Goal: Navigation & Orientation: Find specific page/section

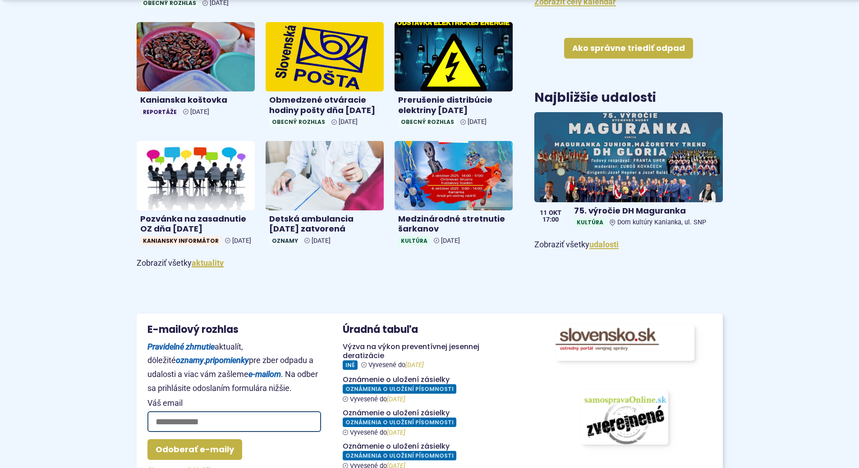
scroll to position [496, 0]
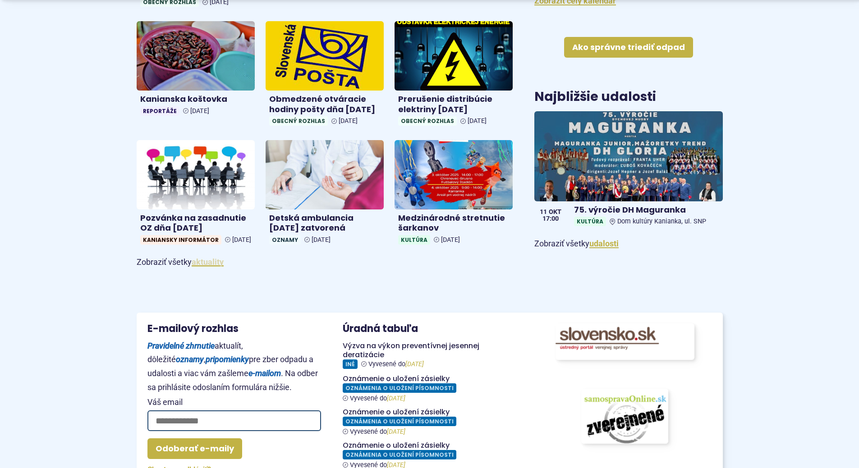
click at [203, 267] on link "aktuality" at bounding box center [208, 261] width 32 height 9
